Goal: Task Accomplishment & Management: Use online tool/utility

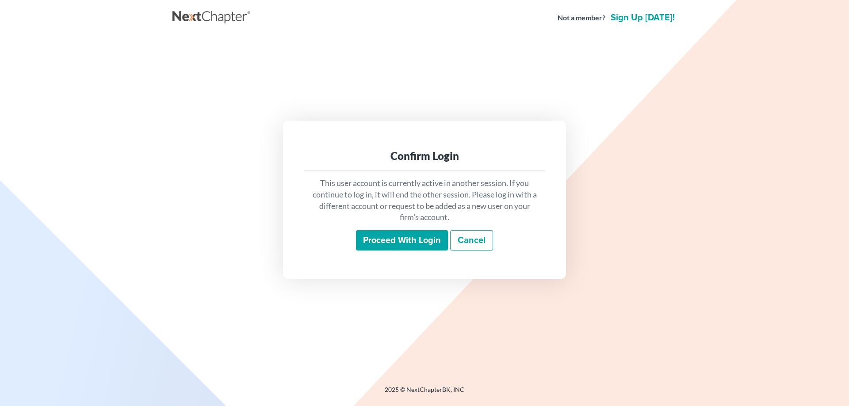
click at [397, 240] on input "Proceed with login" at bounding box center [402, 240] width 92 height 20
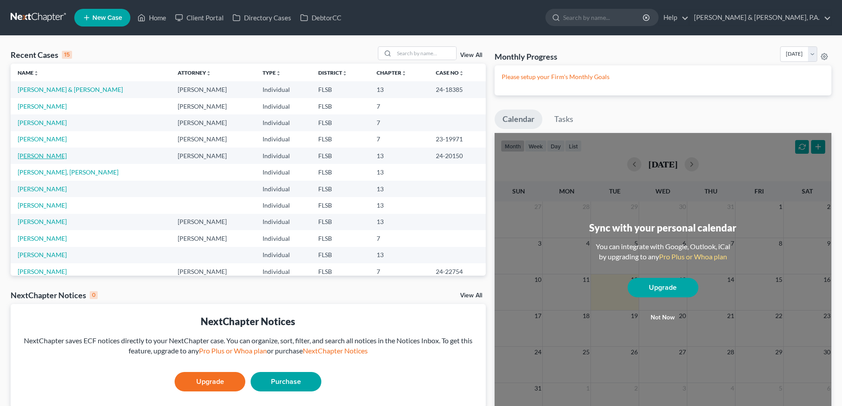
click at [53, 157] on link "[PERSON_NAME]" at bounding box center [42, 156] width 49 height 8
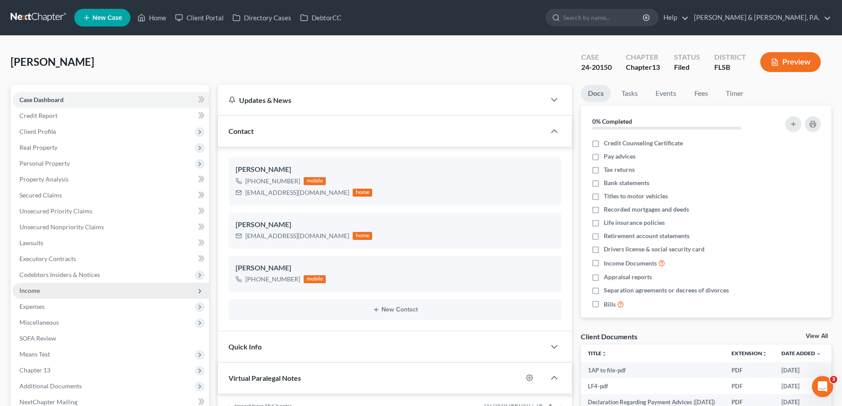
click at [29, 288] on span "Income" at bounding box center [29, 291] width 20 height 8
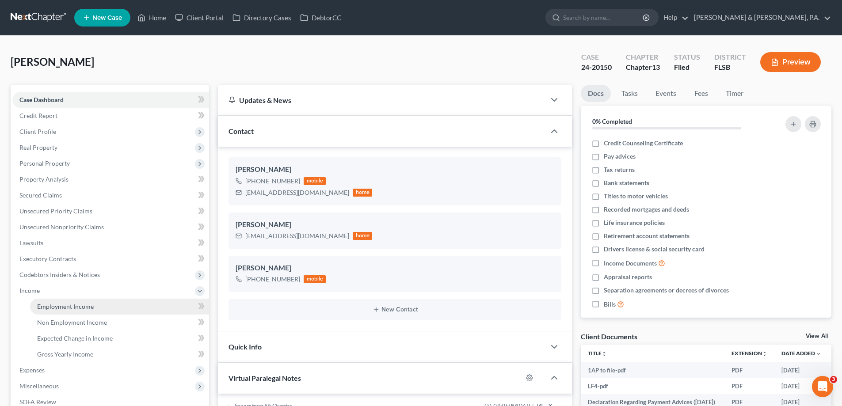
click at [46, 306] on span "Employment Income" at bounding box center [65, 307] width 57 height 8
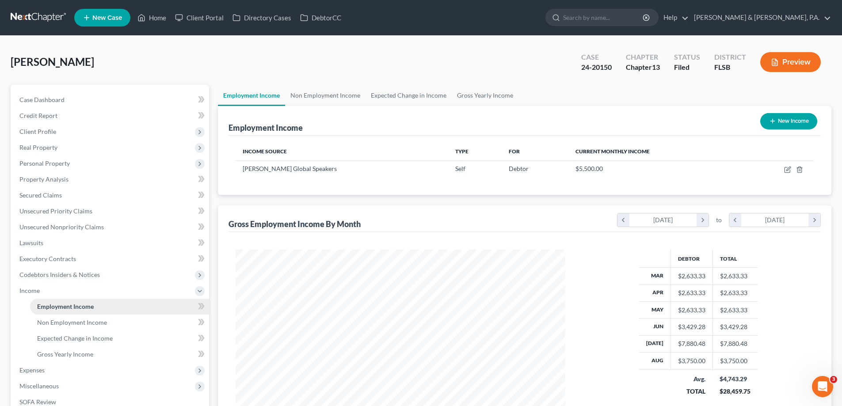
scroll to position [165, 347]
click at [317, 95] on link "Non Employment Income" at bounding box center [325, 95] width 80 height 21
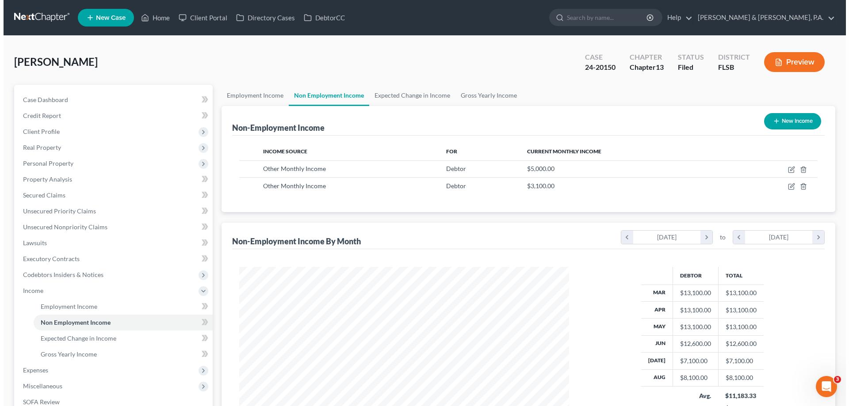
scroll to position [165, 347]
click at [789, 60] on button "Preview" at bounding box center [790, 62] width 61 height 20
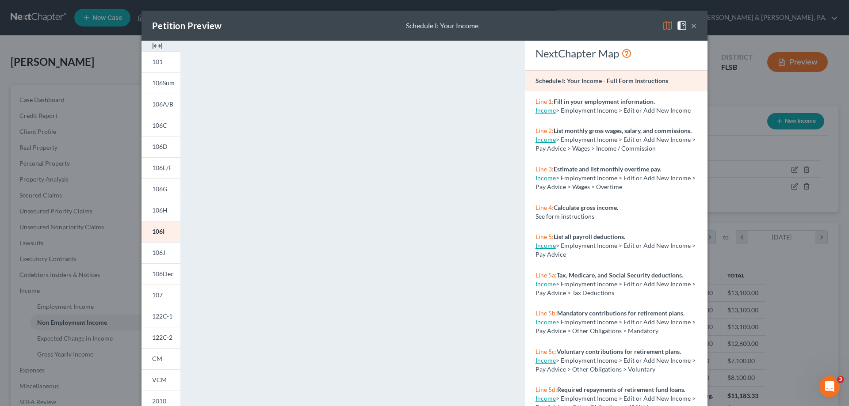
scroll to position [92, 0]
